Goal: Transaction & Acquisition: Purchase product/service

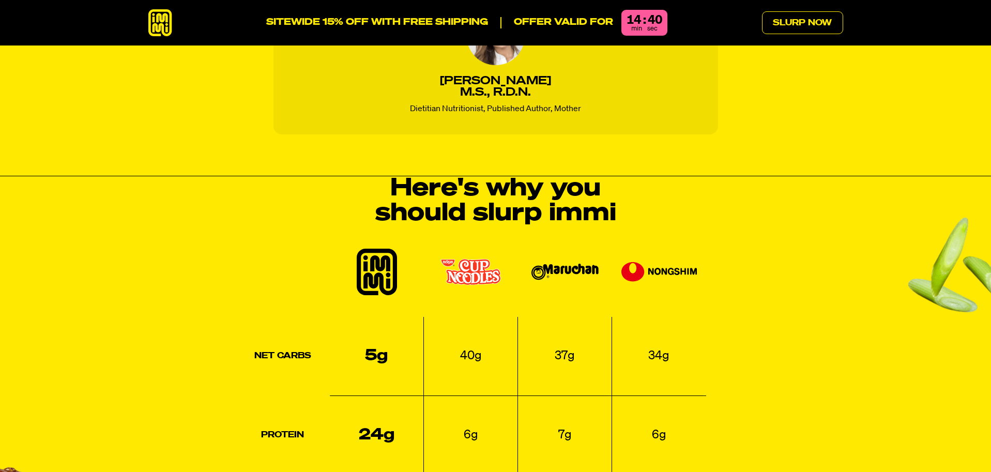
scroll to position [1138, 0]
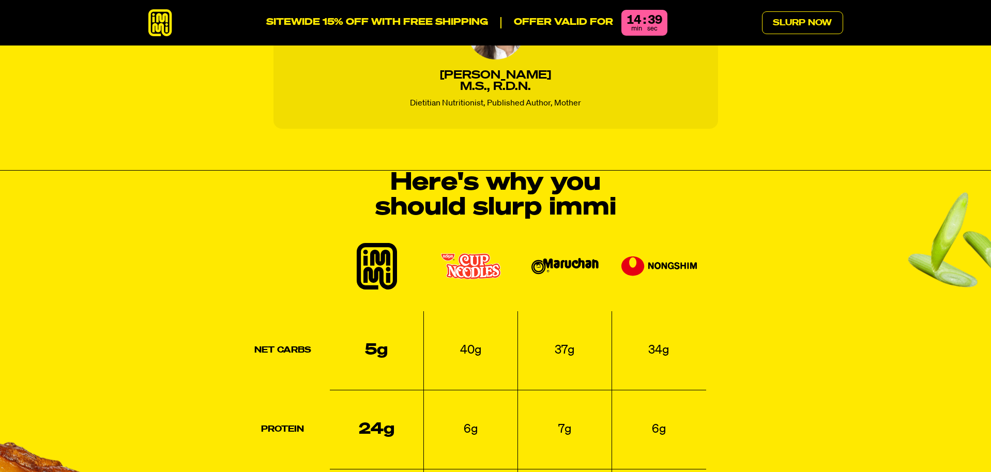
click at [388, 243] on img at bounding box center [377, 266] width 40 height 47
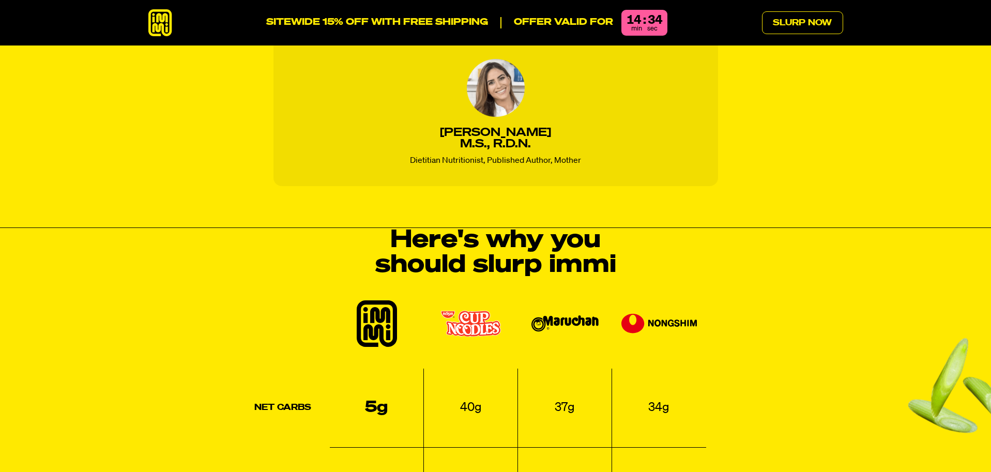
scroll to position [0, 0]
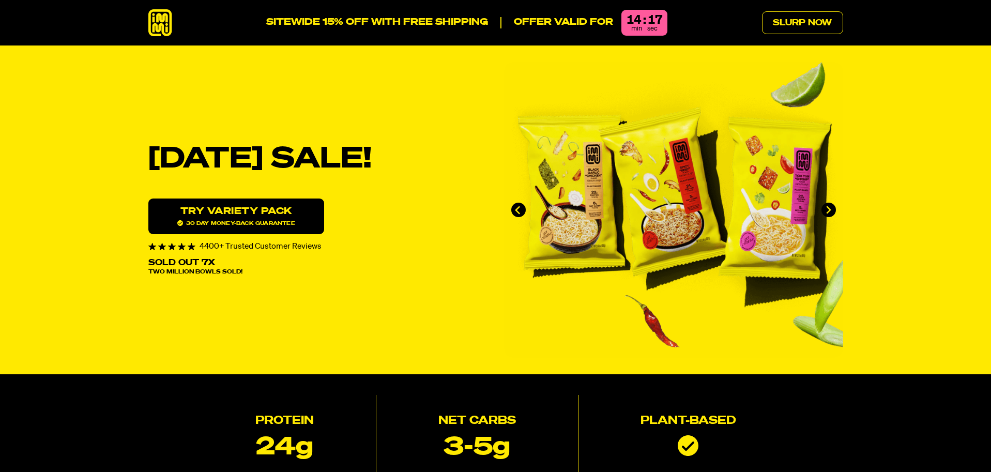
click at [629, 79] on img "1 of 4" at bounding box center [673, 210] width 339 height 296
click at [164, 28] on icon at bounding box center [160, 22] width 24 height 27
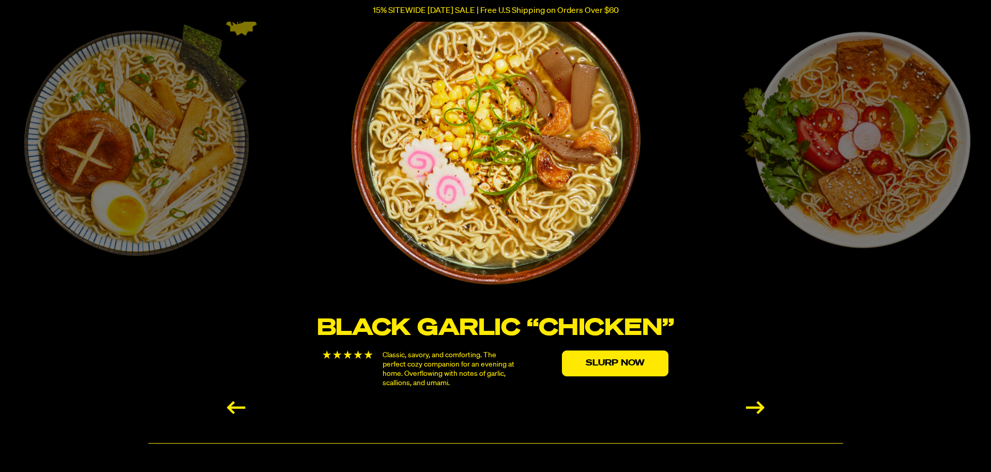
scroll to position [1862, 0]
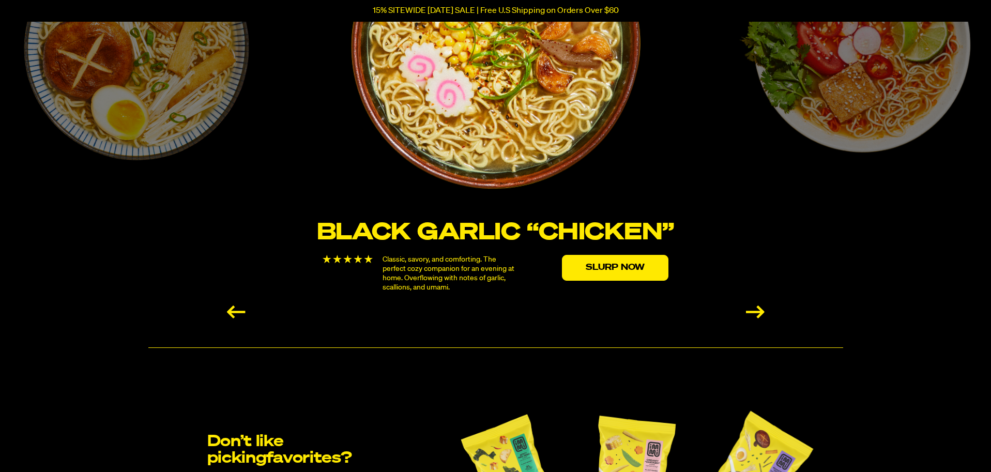
click at [758, 312] on div "Next slide" at bounding box center [755, 312] width 19 height 13
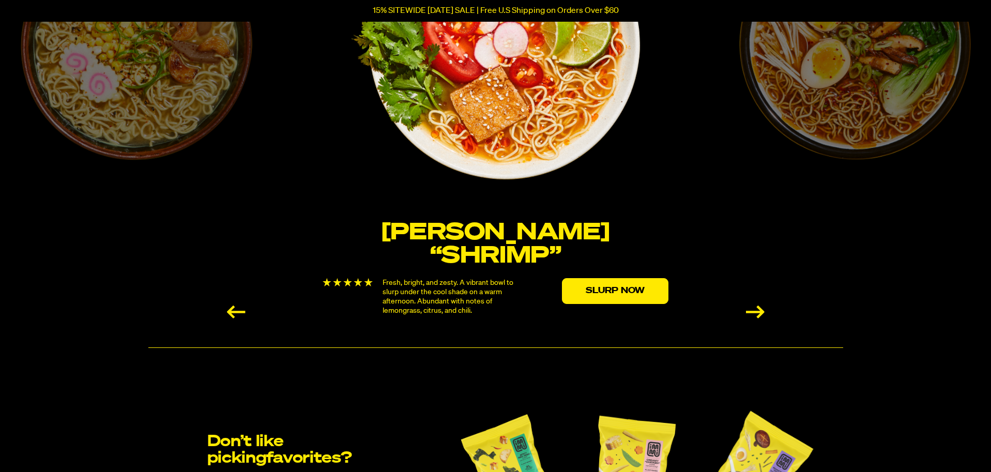
click at [758, 312] on div "Next slide" at bounding box center [755, 312] width 19 height 13
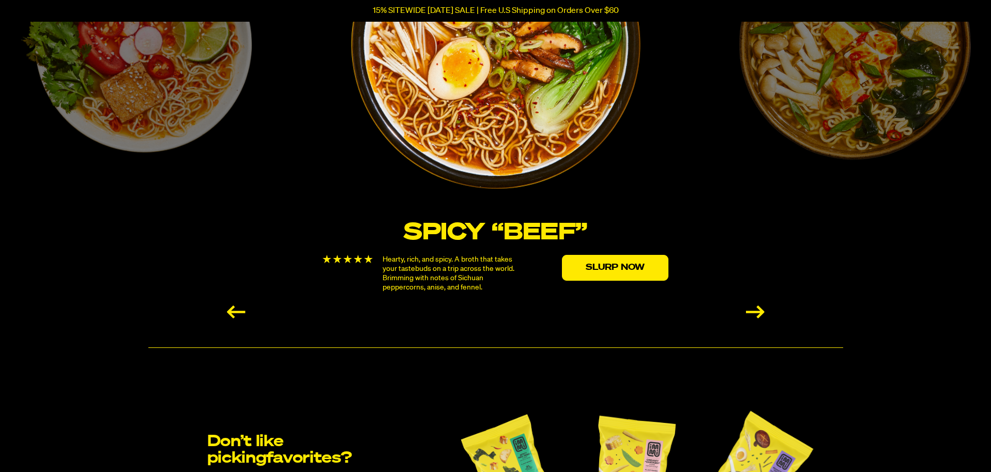
click at [516, 76] on img "3 / 6" at bounding box center [496, 45] width 294 height 294
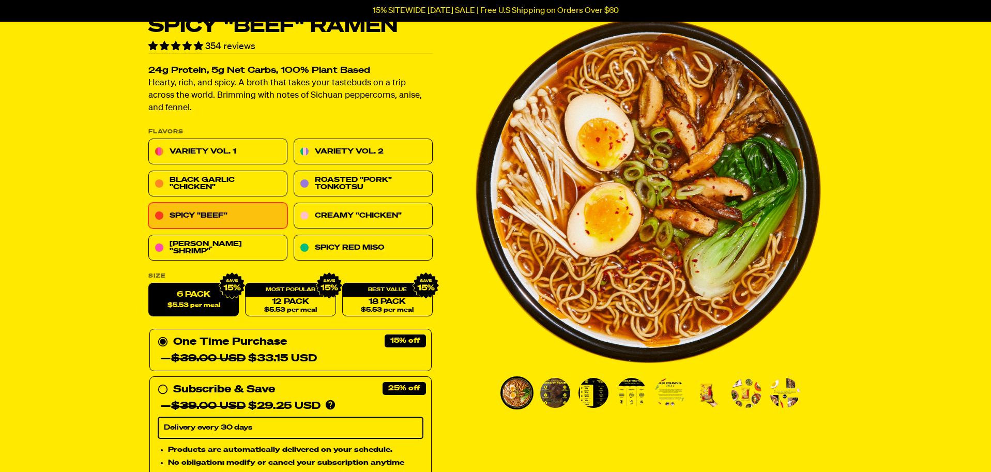
scroll to position [52, 0]
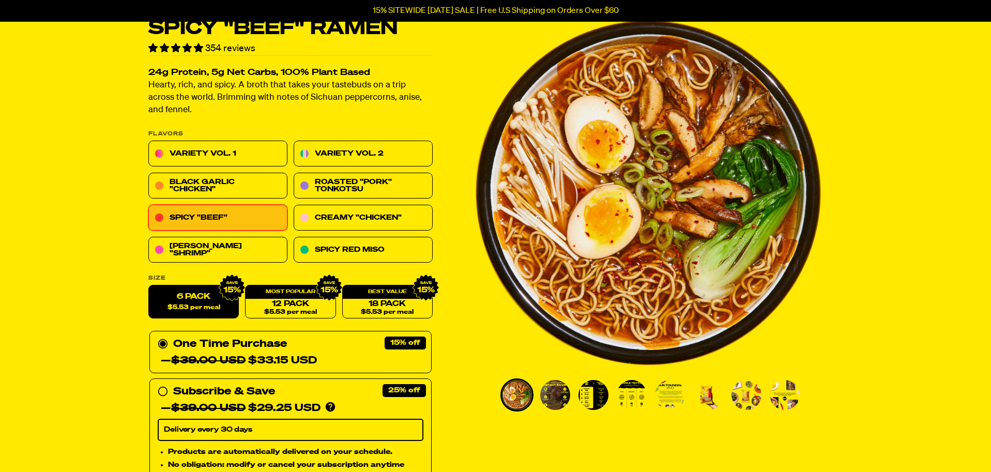
click at [626, 399] on img "Go to slide 4" at bounding box center [632, 395] width 30 height 30
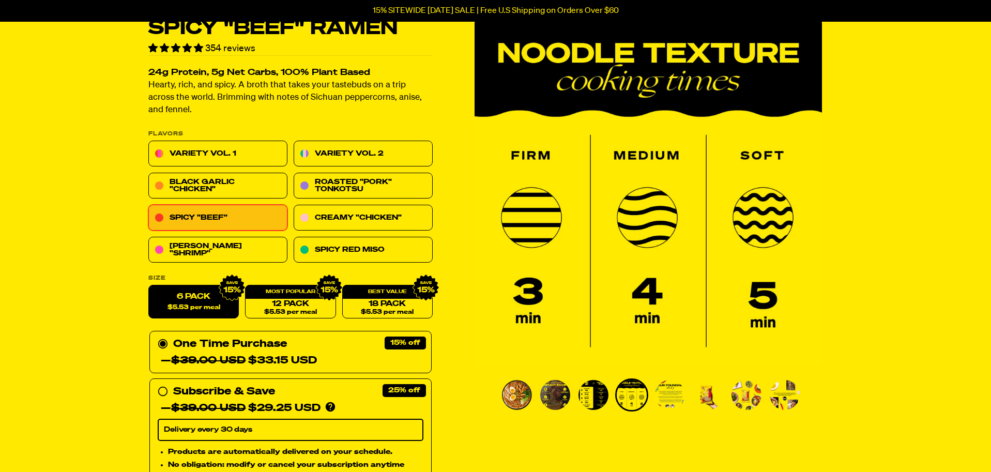
click at [662, 397] on img "Go to slide 5" at bounding box center [670, 395] width 30 height 30
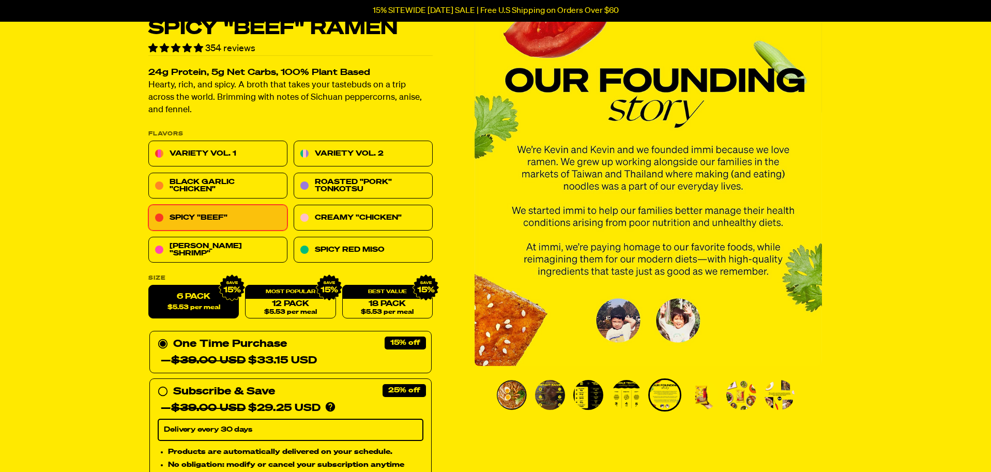
click at [590, 391] on img "Go to slide 3" at bounding box center [589, 395] width 30 height 30
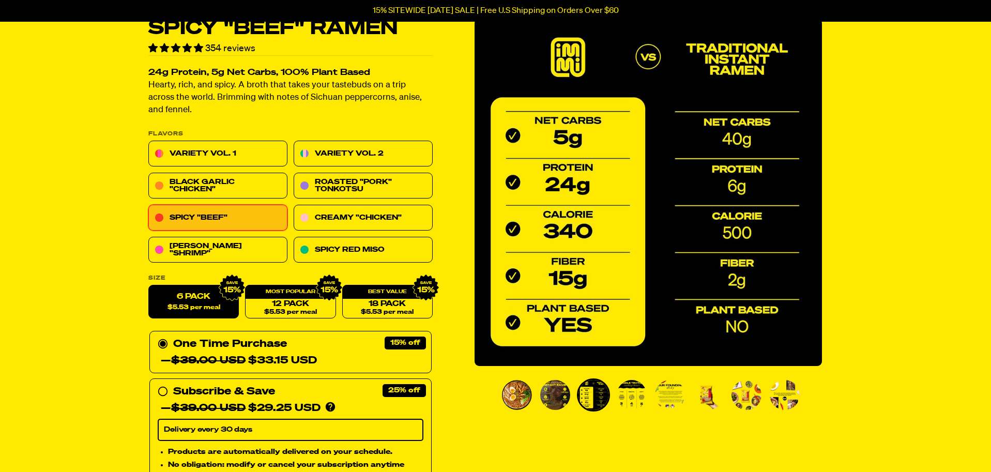
click at [569, 398] on img "Go to slide 2" at bounding box center [555, 395] width 30 height 30
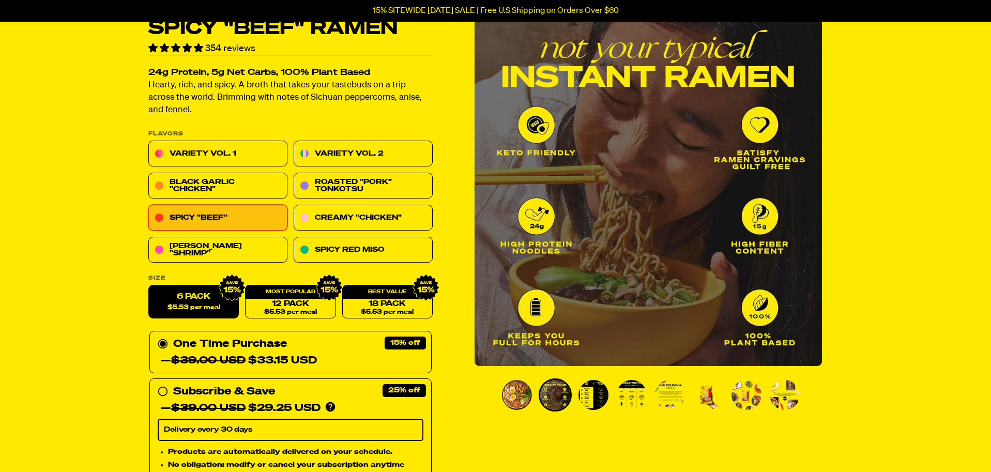
click at [518, 401] on img "Go to slide 1" at bounding box center [517, 395] width 30 height 30
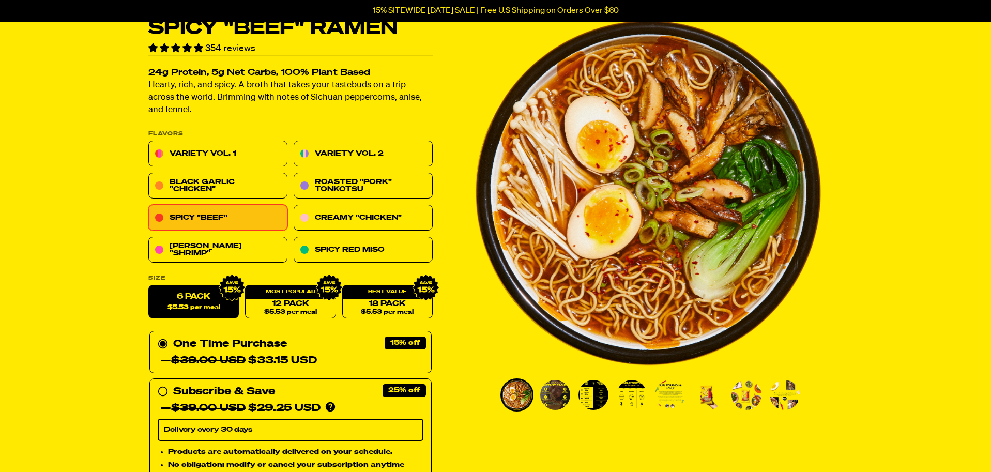
click at [703, 404] on img "Go to slide 6" at bounding box center [709, 395] width 30 height 30
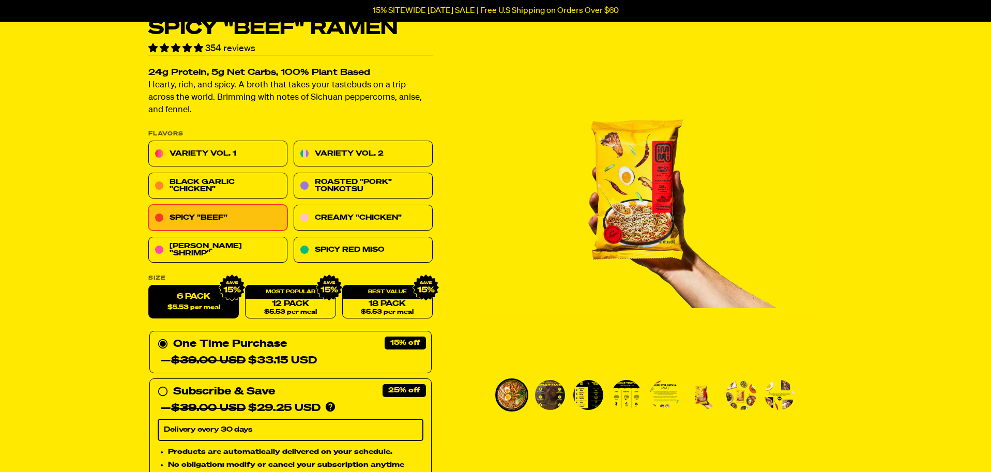
click at [671, 398] on img "Go to slide 5" at bounding box center [665, 395] width 30 height 30
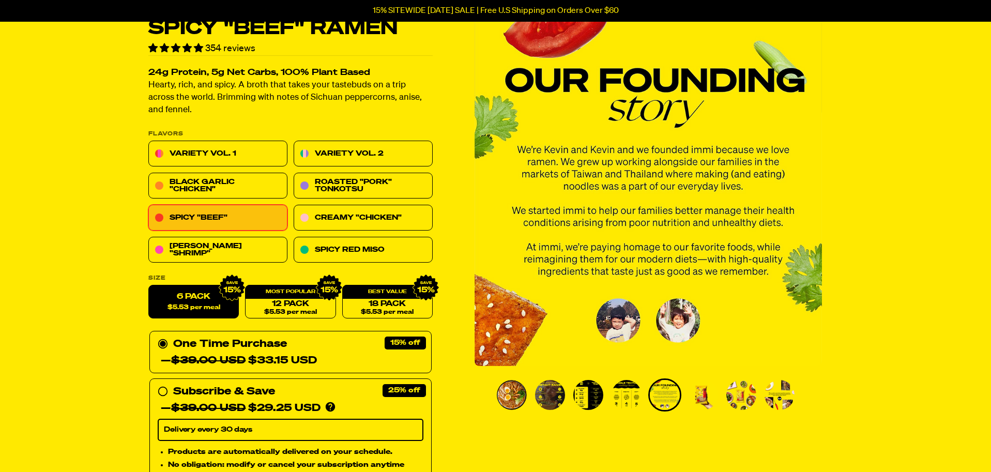
click at [767, 395] on img "Go to slide 8" at bounding box center [780, 395] width 30 height 30
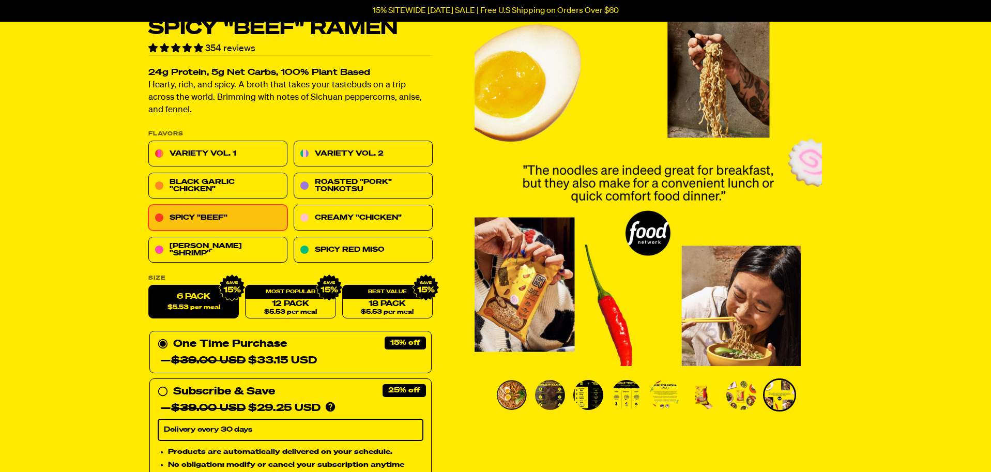
click at [750, 400] on img "Go to slide 7" at bounding box center [742, 395] width 30 height 30
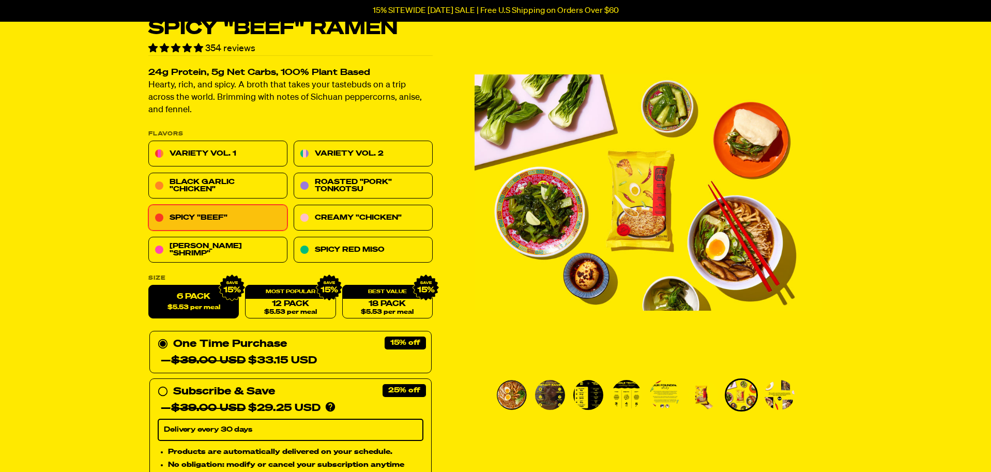
click at [782, 397] on img "Go to slide 8" at bounding box center [780, 395] width 30 height 30
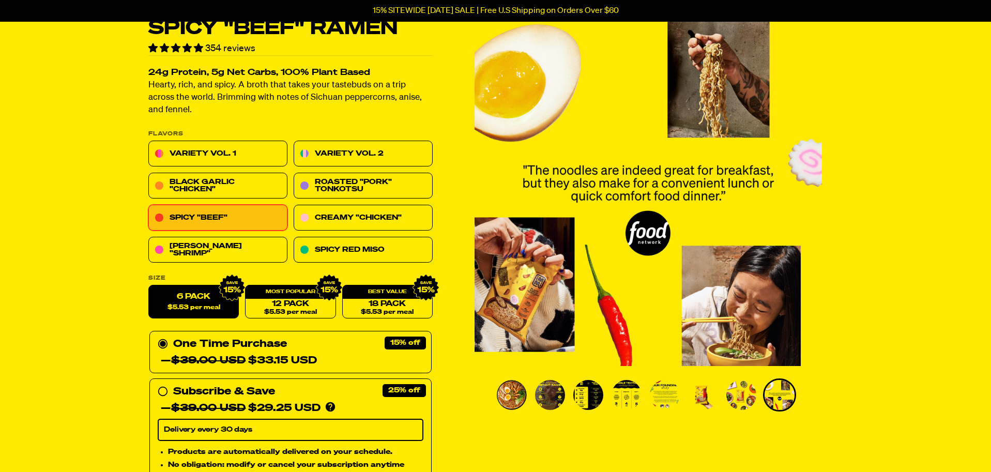
click at [514, 395] on img "Go to slide 1" at bounding box center [512, 395] width 30 height 30
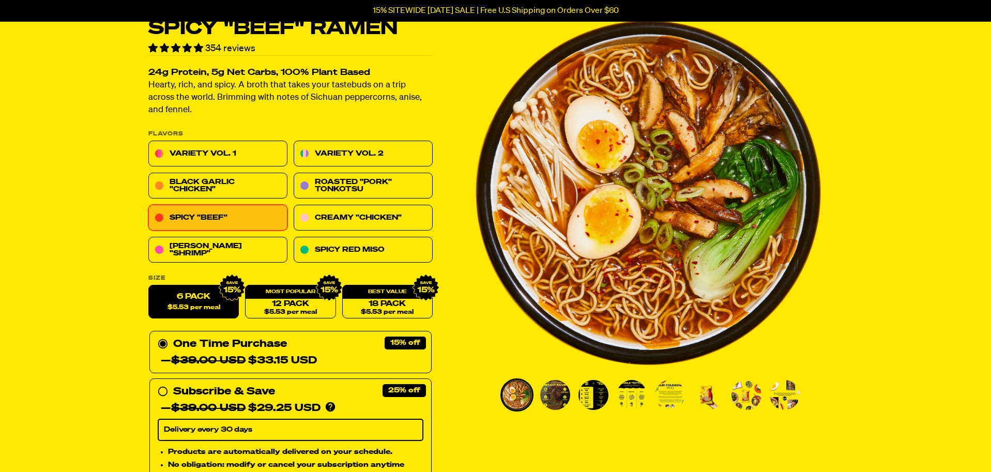
click at [553, 401] on img "Go to slide 2" at bounding box center [555, 395] width 30 height 30
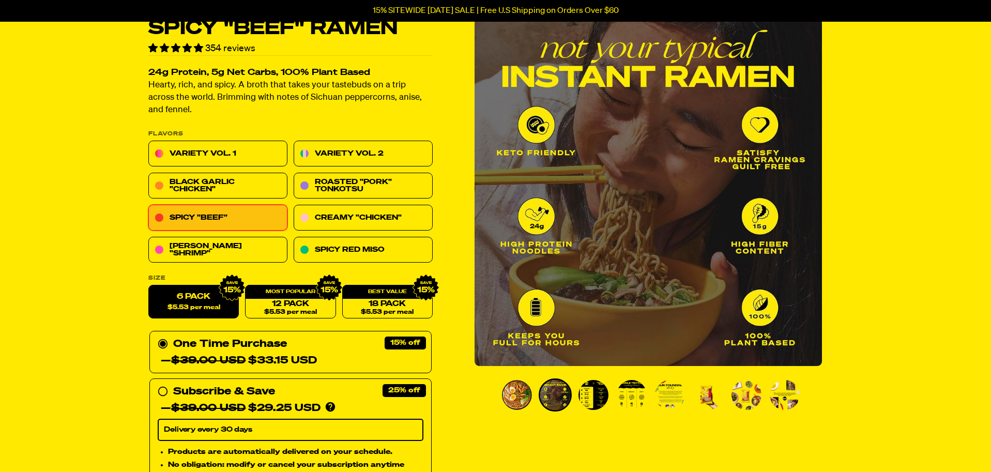
click at [593, 400] on img "Go to slide 3" at bounding box center [594, 395] width 30 height 30
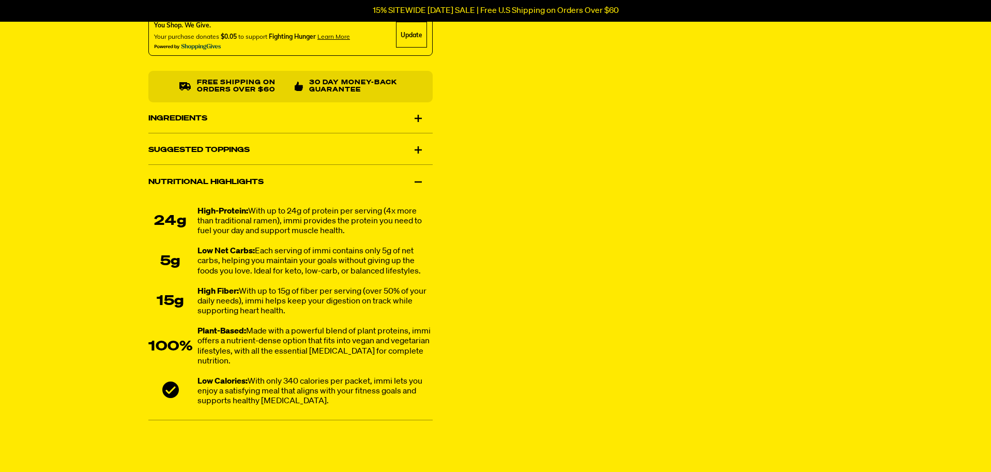
scroll to position [672, 0]
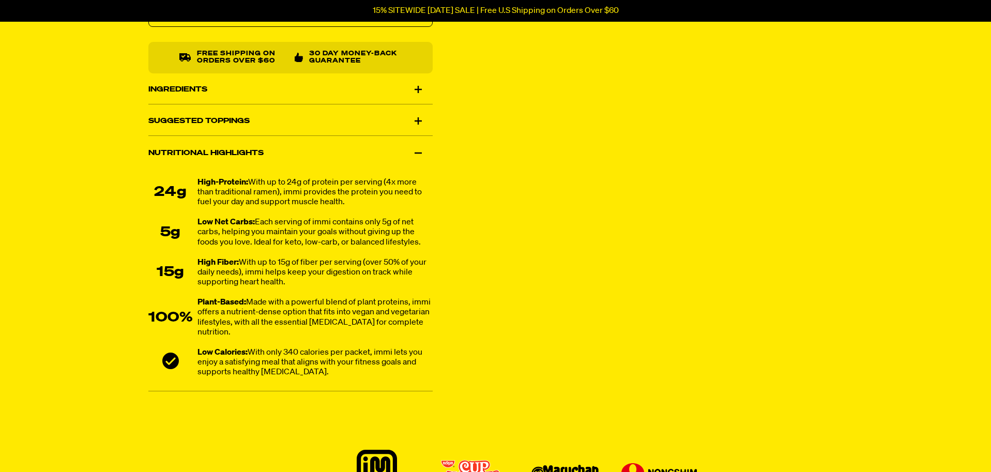
click at [403, 94] on div "Ingredients" at bounding box center [290, 89] width 284 height 29
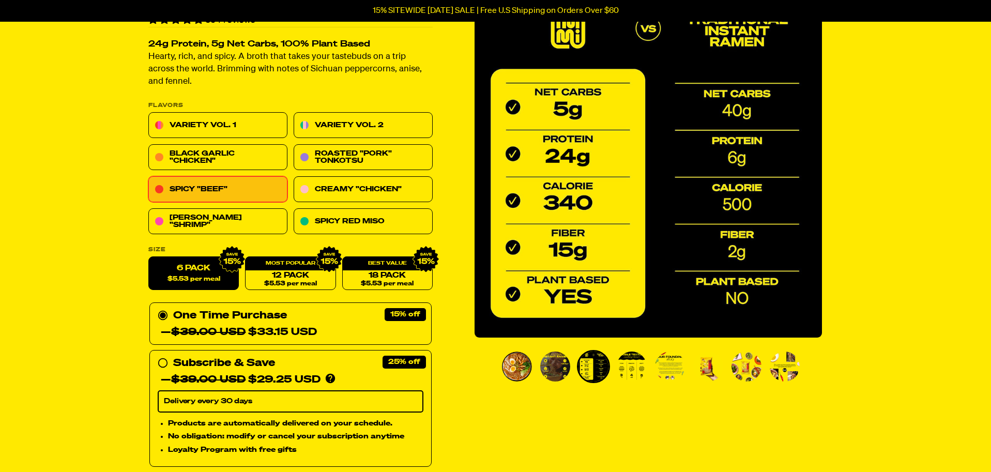
scroll to position [0, 0]
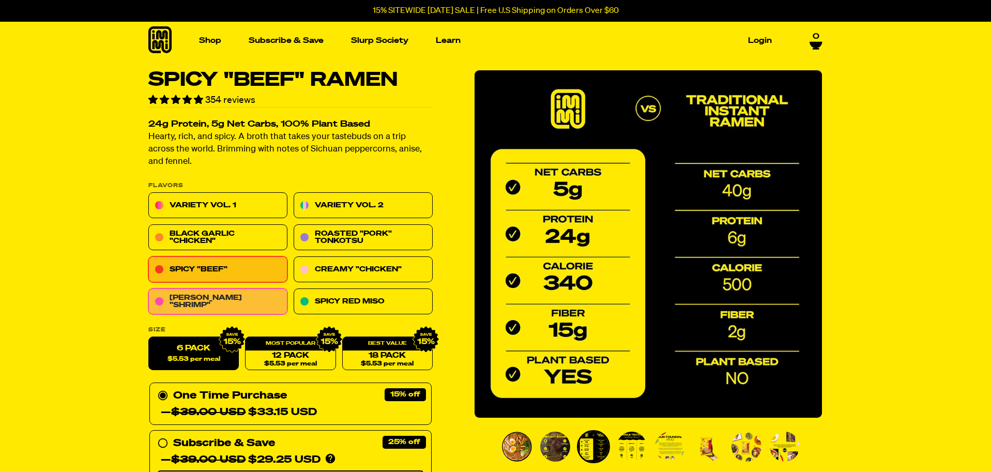
click at [262, 312] on link "Tom Yum "Shrimp"" at bounding box center [217, 302] width 139 height 26
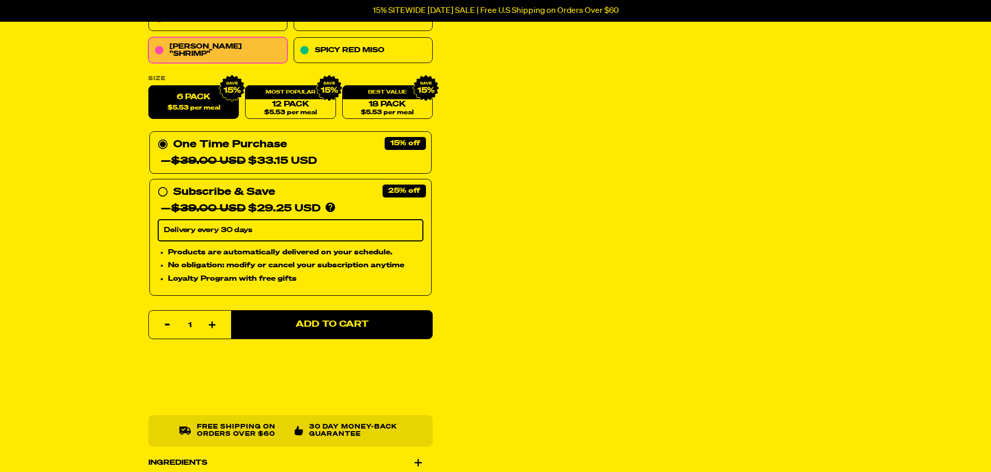
scroll to position [569, 0]
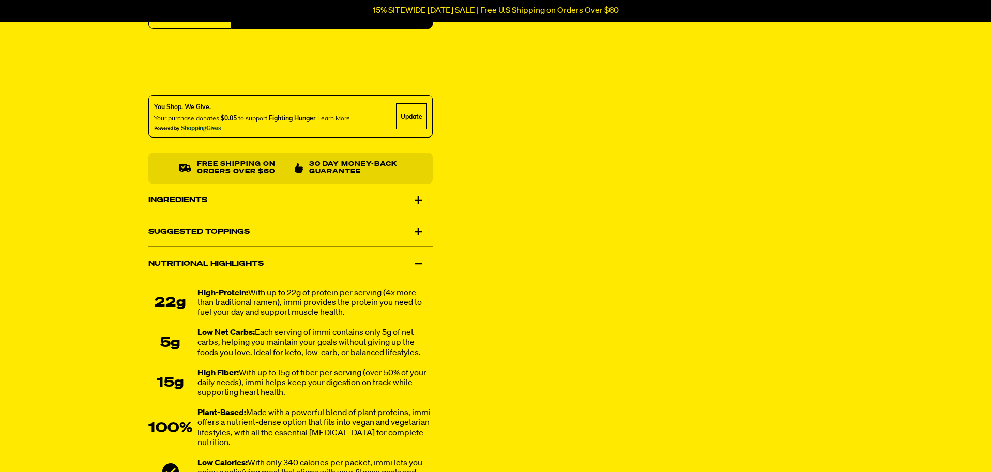
click at [290, 203] on div "Ingredients" at bounding box center [290, 200] width 284 height 29
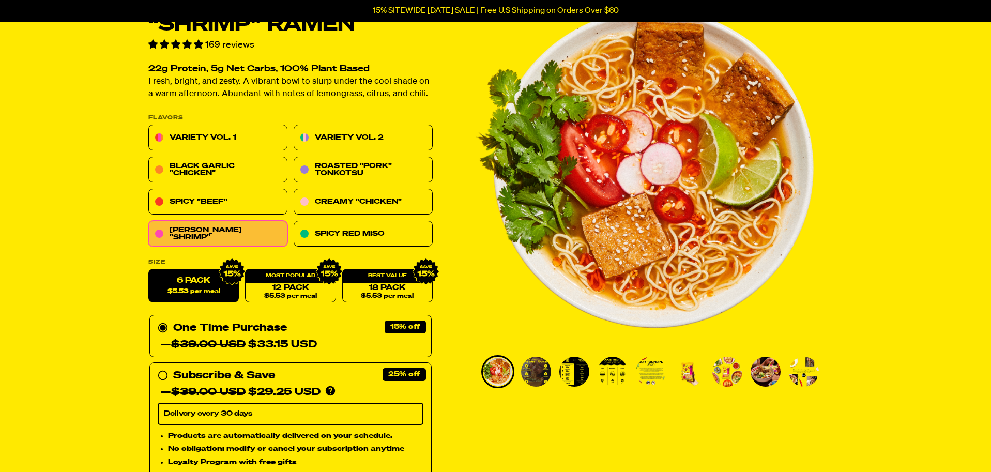
scroll to position [0, 0]
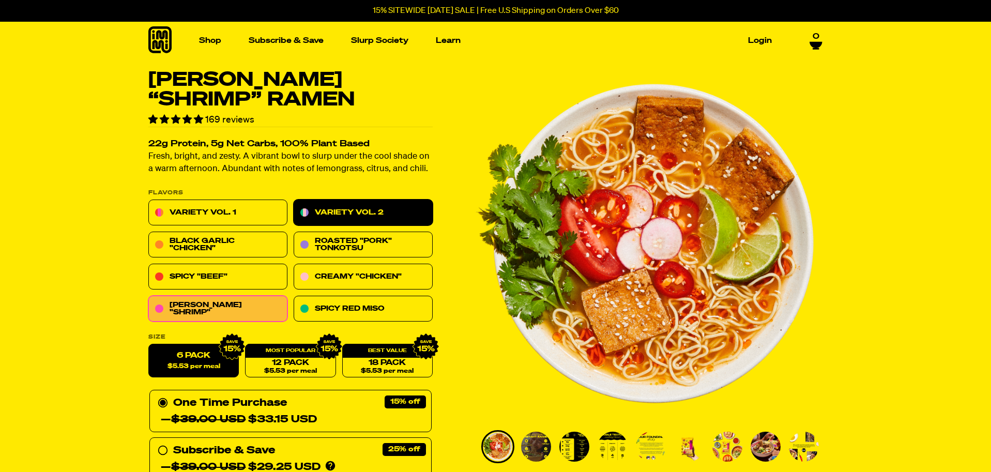
click at [315, 215] on link "Variety Vol. 2" at bounding box center [363, 213] width 139 height 26
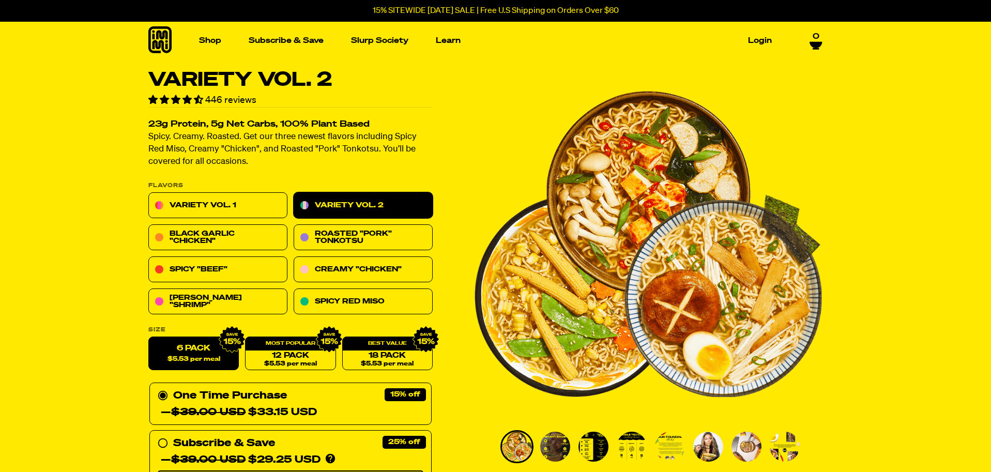
click at [236, 220] on div "Variety Vol. 1 Variety Vol. 2 Black Garlic "Chicken" Roasted "Pork" Tonkotsu Sp…" at bounding box center [290, 254] width 284 height 122
click at [239, 210] on link "Variety Vol. 1" at bounding box center [217, 206] width 139 height 26
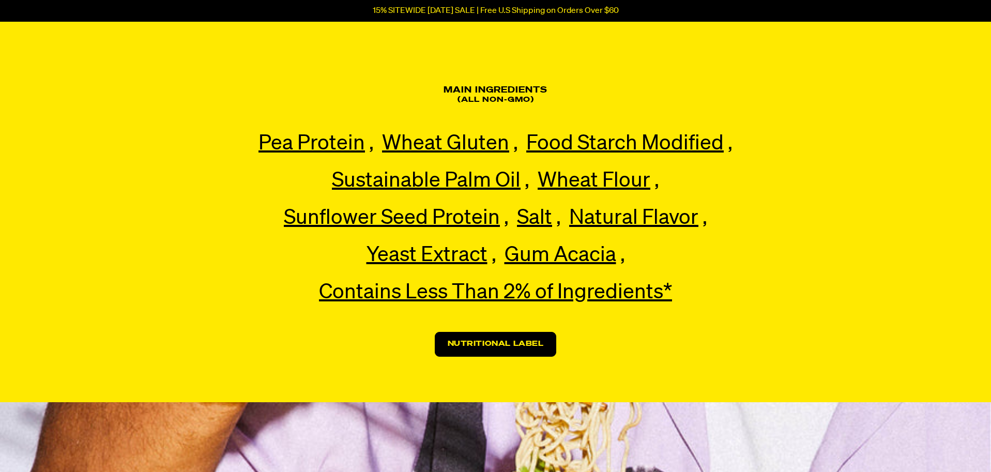
scroll to position [2379, 0]
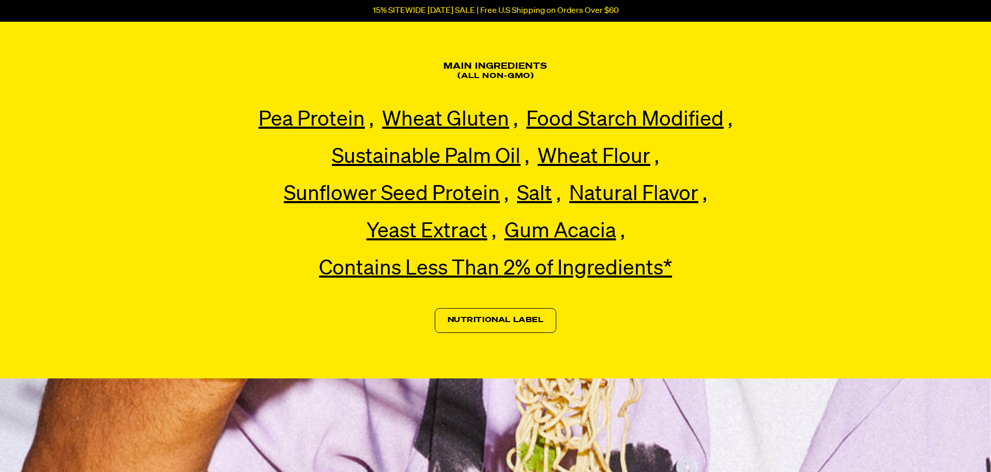
click at [525, 332] on link "Nutritional Label" at bounding box center [496, 320] width 122 height 25
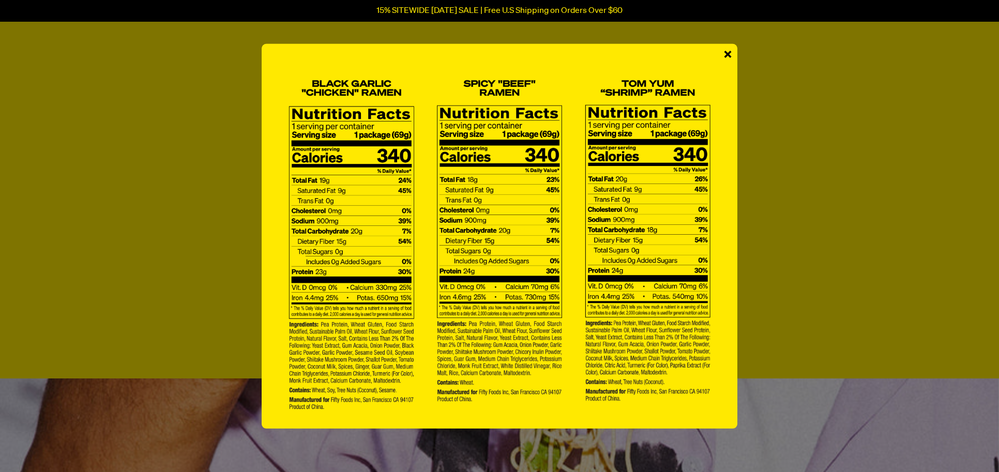
click at [730, 54] on span "×" at bounding box center [728, 54] width 9 height 23
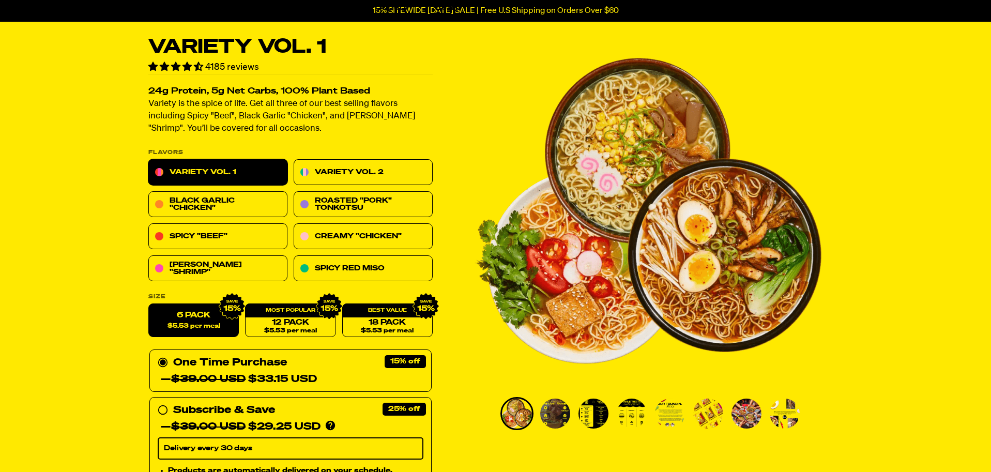
scroll to position [52, 0]
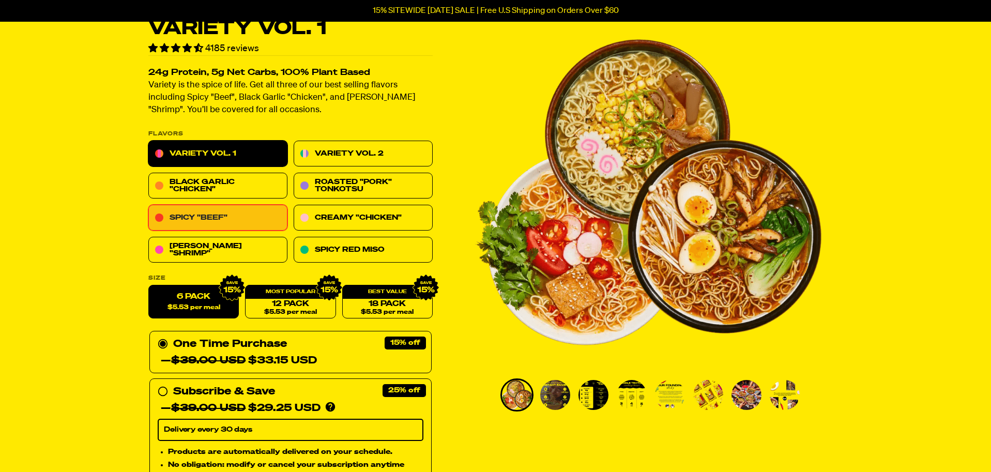
click at [213, 213] on link "Spicy "Beef"" at bounding box center [217, 218] width 139 height 26
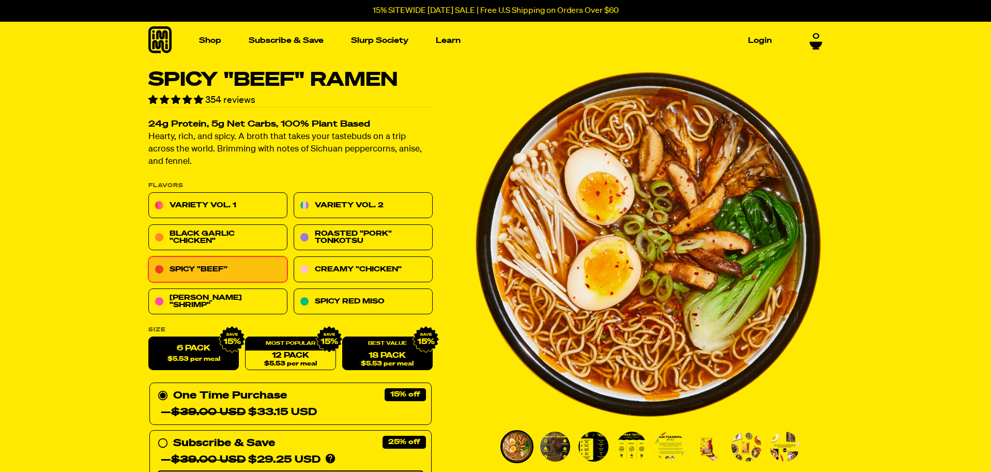
click at [393, 351] on link "18 Pack $5.53 per meal" at bounding box center [387, 354] width 91 height 34
radio input "false"
